Goal: Book appointment/travel/reservation

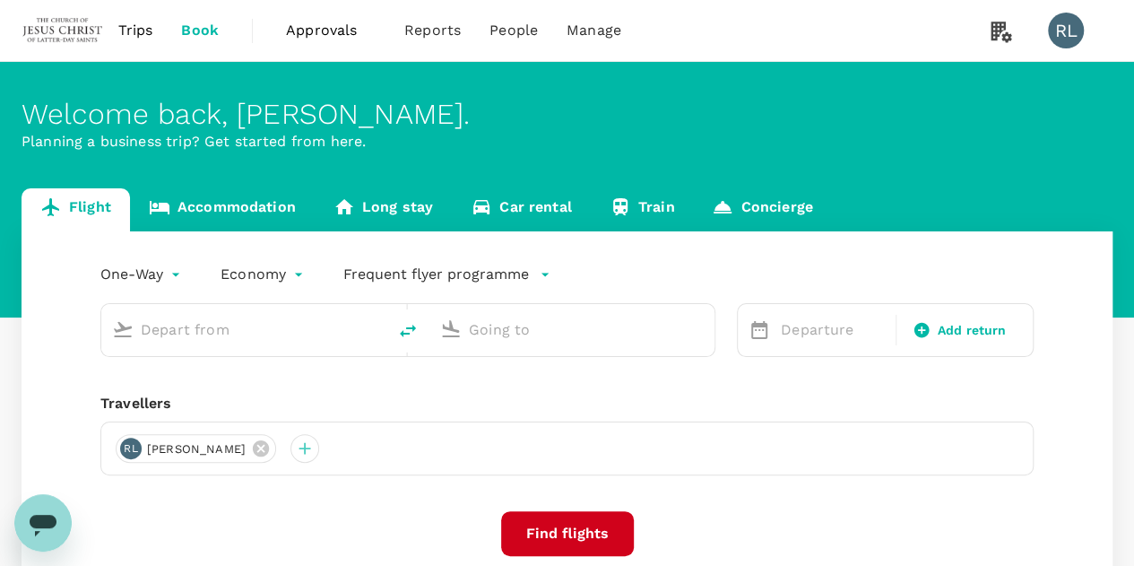
type input "Kuching Intl (KCH)"
type input "Singapore Changi (SIN)"
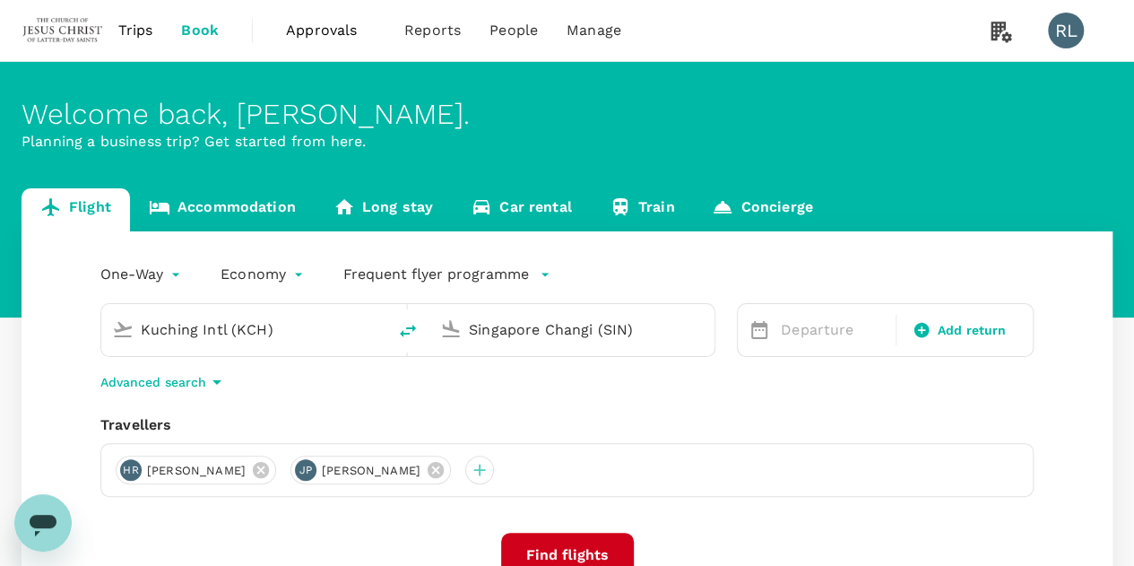
click at [129, 23] on span "Trips" at bounding box center [135, 31] width 35 height 22
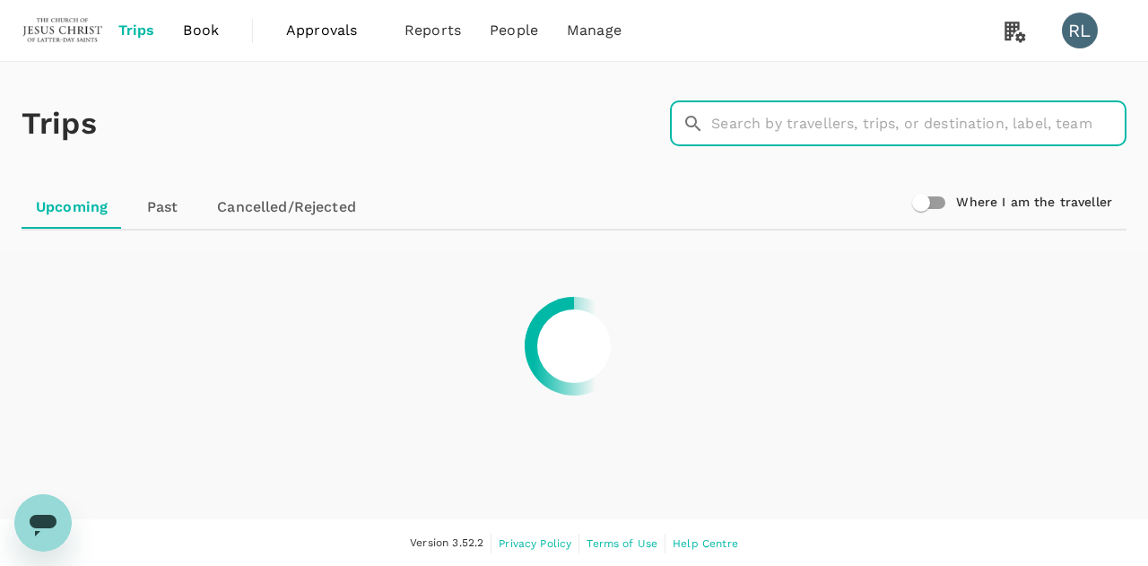
click at [801, 129] on input "text" at bounding box center [918, 123] width 415 height 45
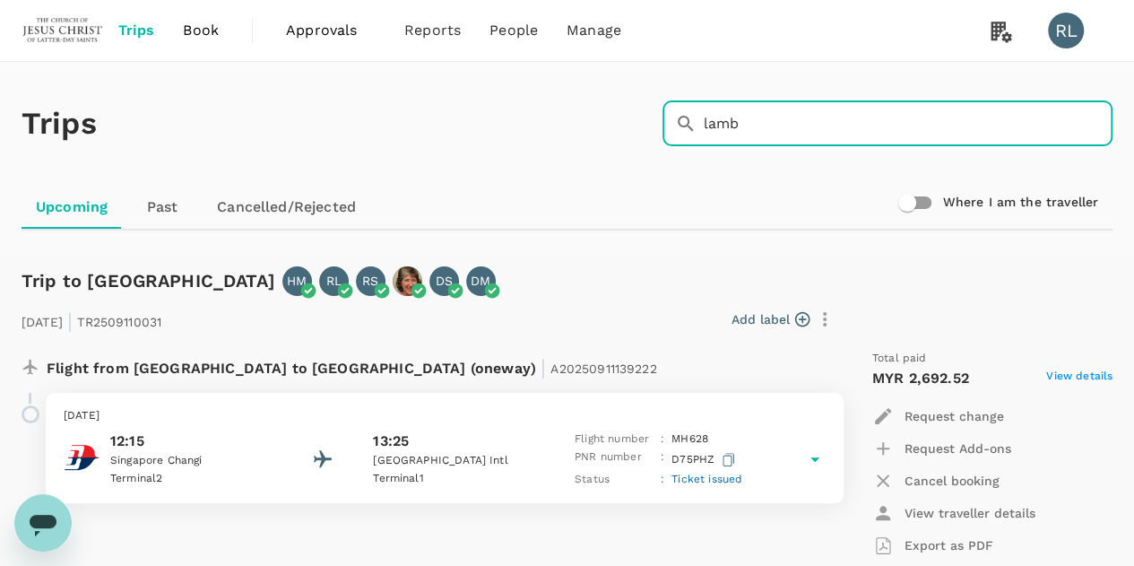
type input "lamb"
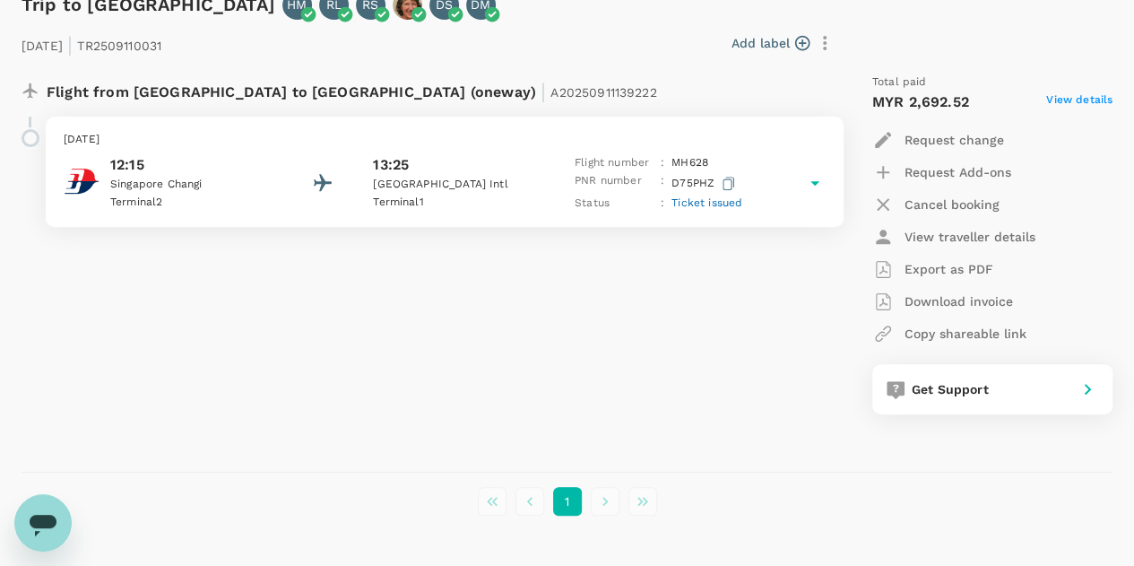
scroll to position [274, 0]
